Goal: Task Accomplishment & Management: Manage account settings

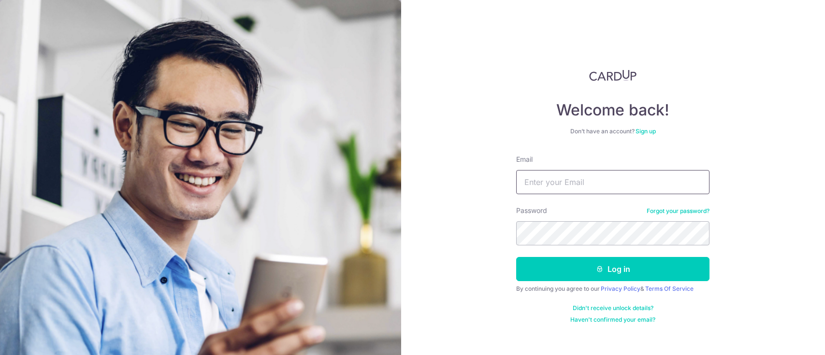
drag, startPoint x: 599, startPoint y: 180, endPoint x: 592, endPoint y: 183, distance: 8.0
click at [592, 183] on input "Email" at bounding box center [612, 182] width 193 height 24
type input "[EMAIL_ADDRESS][DOMAIN_NAME]"
click at [516, 257] on button "Log in" at bounding box center [612, 269] width 193 height 24
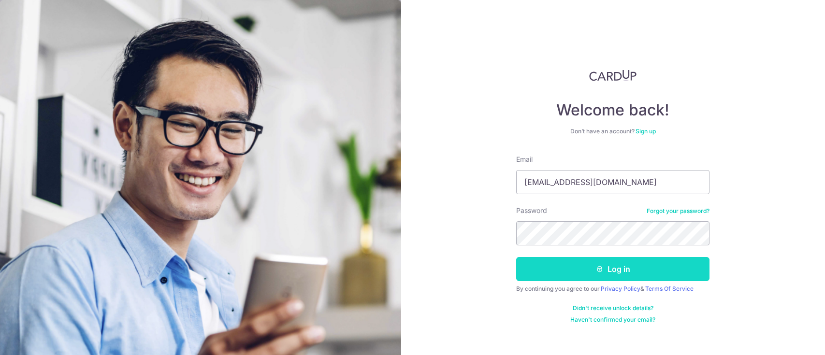
click at [607, 273] on button "Log in" at bounding box center [612, 269] width 193 height 24
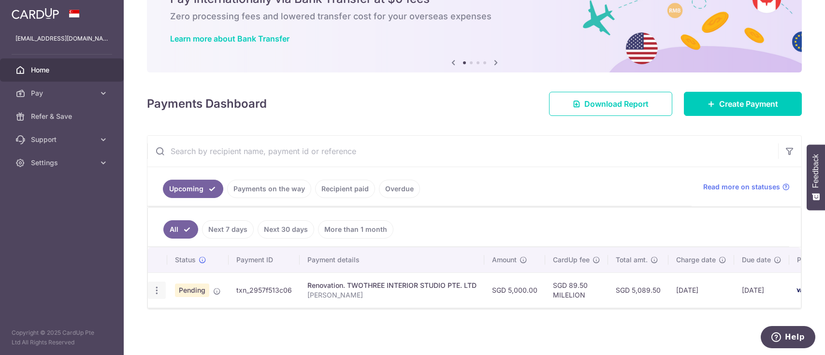
click at [154, 286] on icon "button" at bounding box center [157, 291] width 10 height 10
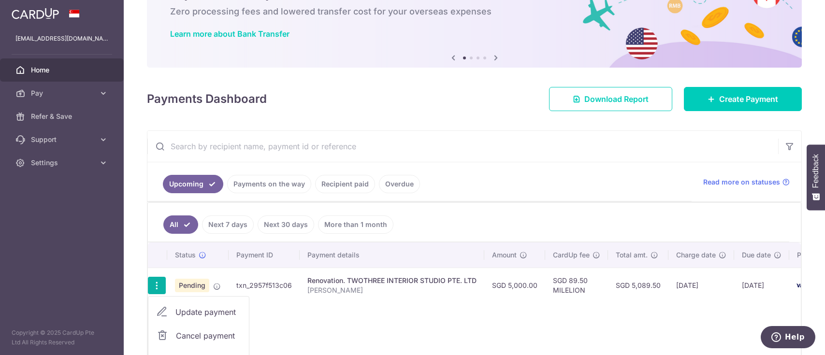
scroll to position [120, 0]
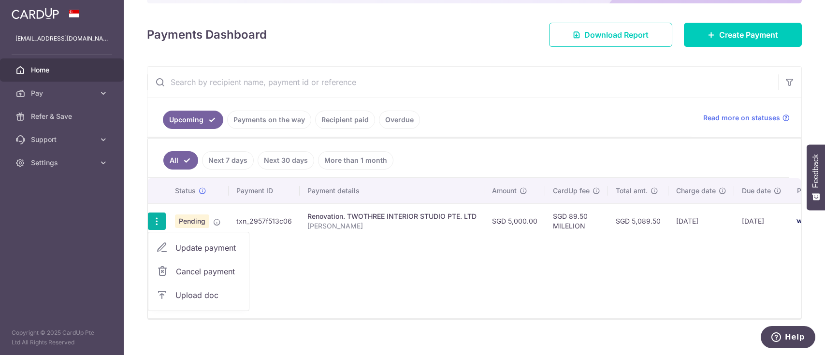
click at [220, 295] on span "Upload doc" at bounding box center [208, 296] width 66 height 12
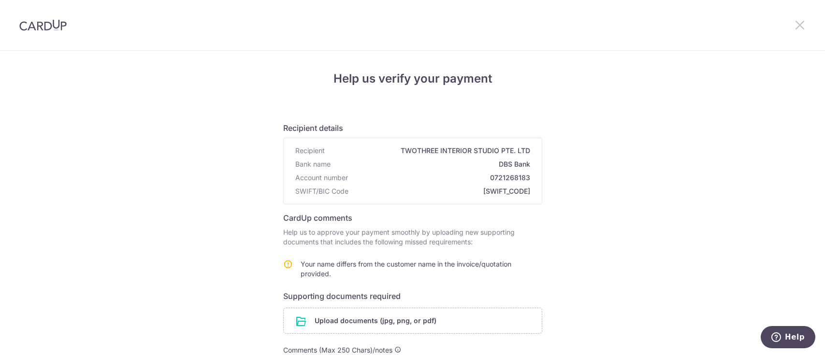
click at [797, 24] on icon at bounding box center [800, 25] width 12 height 12
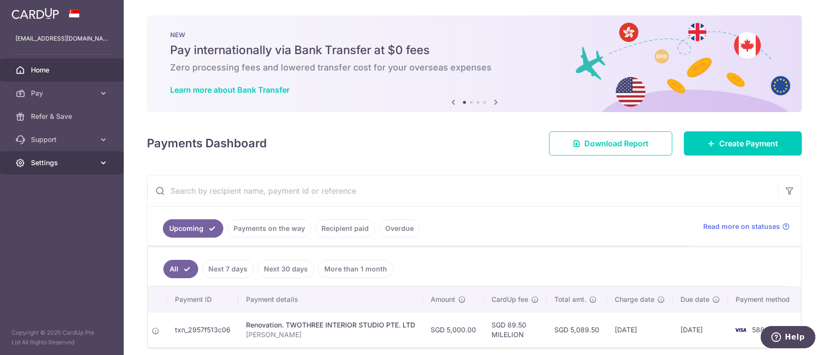
click at [100, 164] on icon at bounding box center [104, 163] width 10 height 10
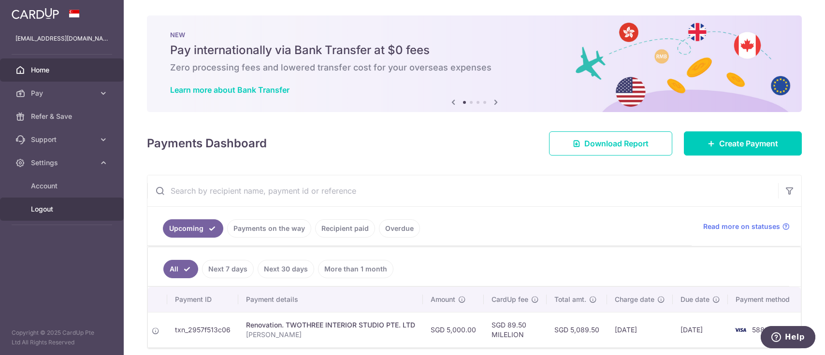
drag, startPoint x: 73, startPoint y: 204, endPoint x: 70, endPoint y: 208, distance: 5.8
click at [70, 208] on span "Logout" at bounding box center [63, 209] width 64 height 10
